Goal: Communication & Community: Answer question/provide support

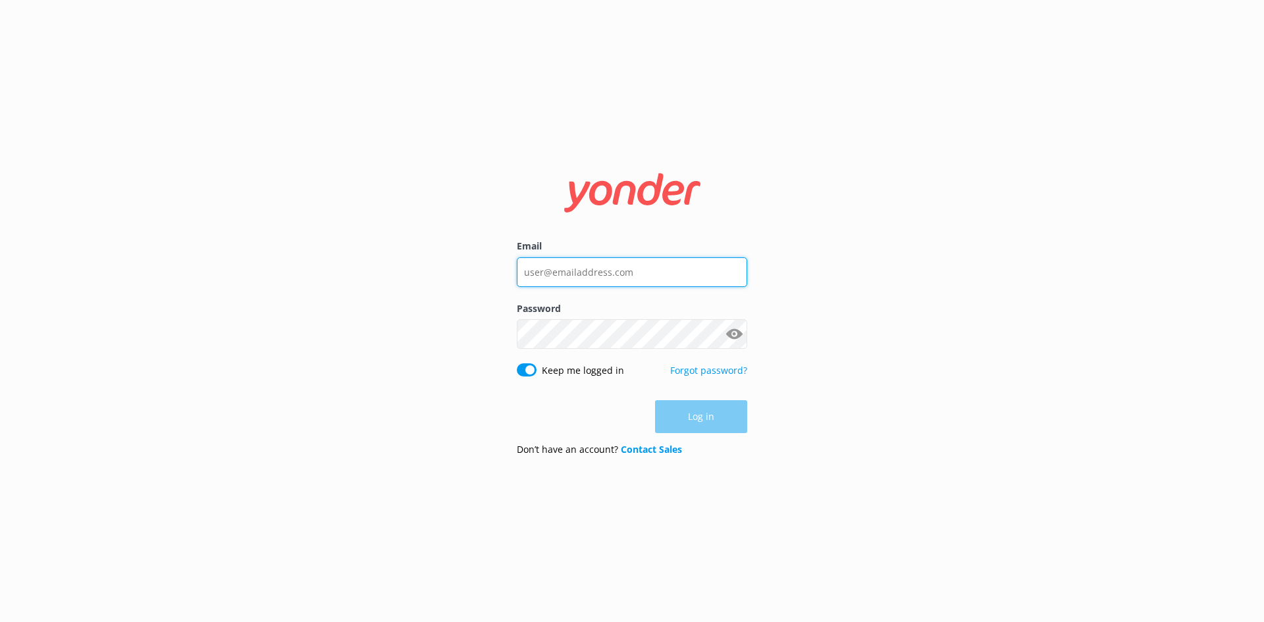
type input "[EMAIL_ADDRESS][DOMAIN_NAME]"
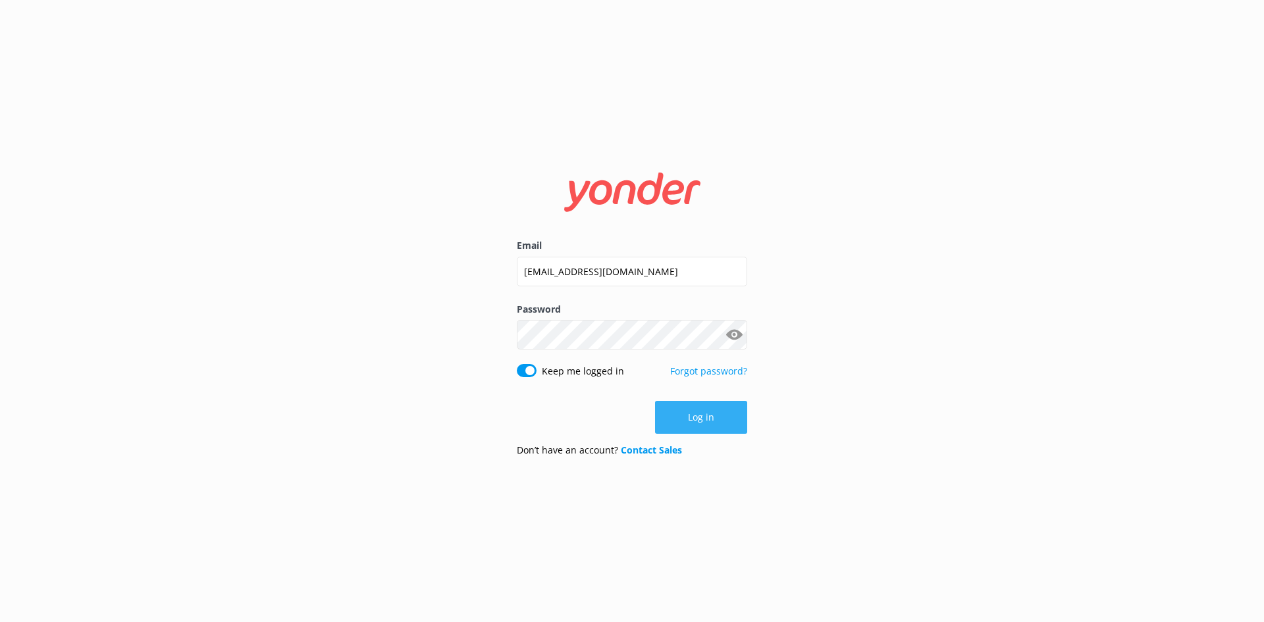
click at [708, 422] on div "Log in" at bounding box center [632, 417] width 230 height 33
click at [708, 422] on button "Log in" at bounding box center [701, 417] width 92 height 33
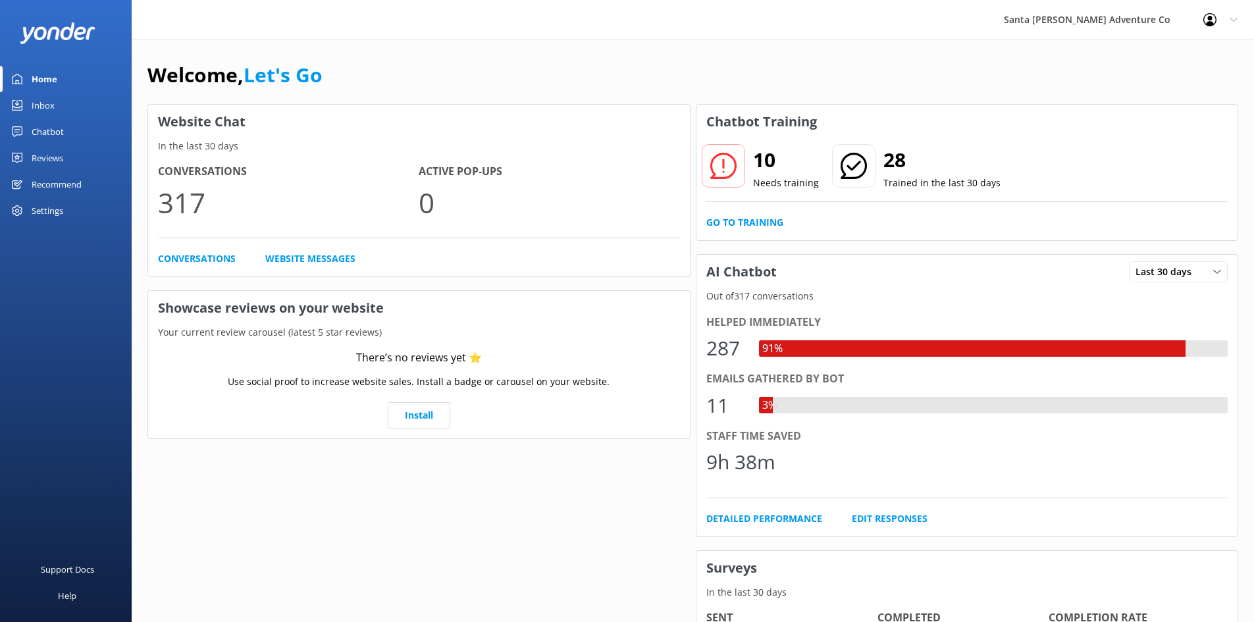
click at [44, 107] on div "Inbox" at bounding box center [43, 105] width 23 height 26
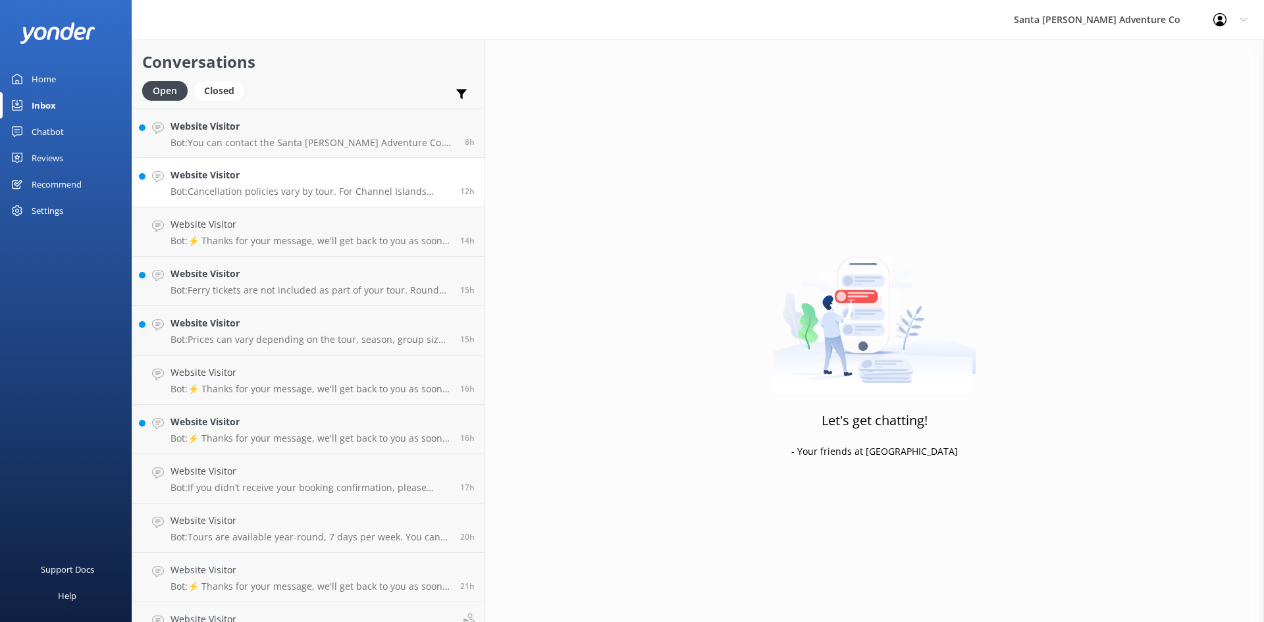
click at [247, 178] on h4 "Website Visitor" at bounding box center [310, 175] width 280 height 14
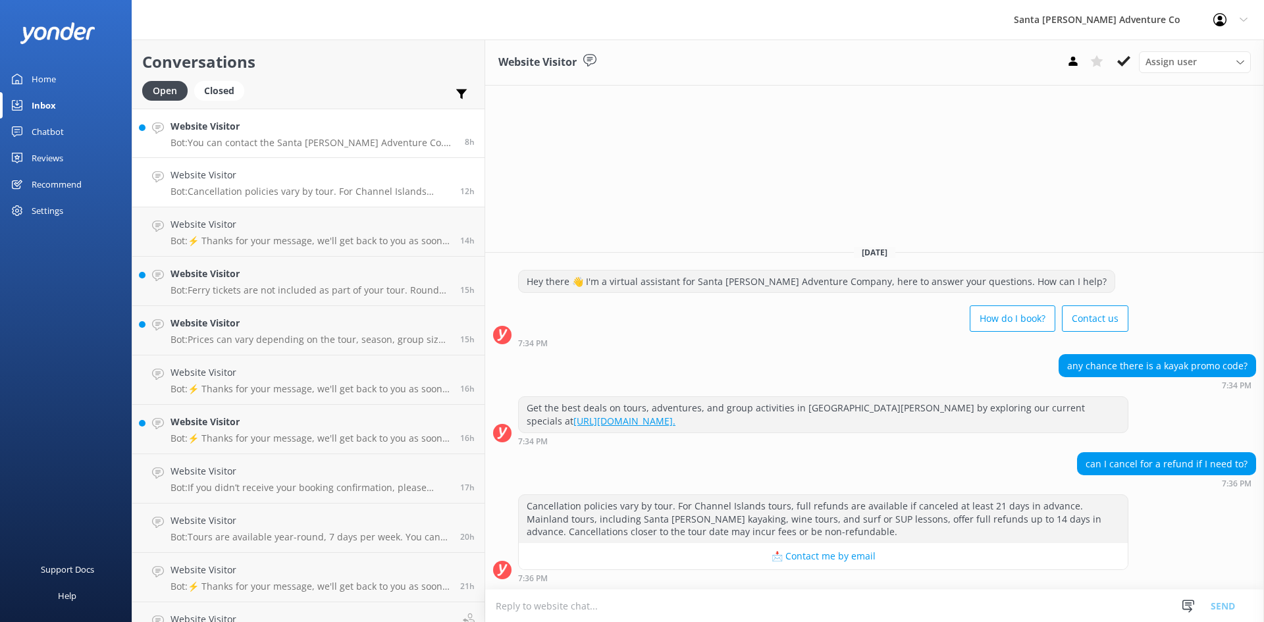
click at [257, 140] on p "Bot: You can contact the Santa [PERSON_NAME] Adventure Co. team at [PHONE_NUMBE…" at bounding box center [312, 143] width 284 height 12
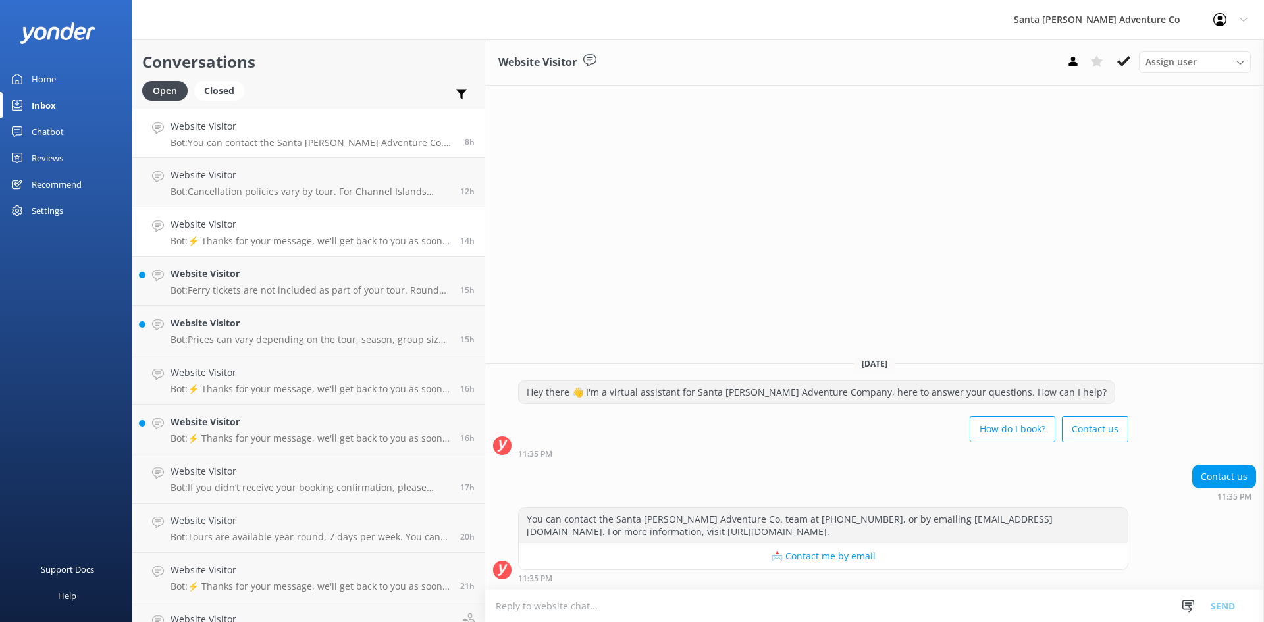
click at [255, 234] on div "Website Visitor Bot: ⚡ Thanks for your message, we'll get back to you as soon a…" at bounding box center [310, 231] width 280 height 29
click at [225, 290] on p "Bot: Ferry tickets are not included as part of your tour. Round trip day ticket…" at bounding box center [310, 290] width 280 height 12
